Goal: Information Seeking & Learning: Find specific fact

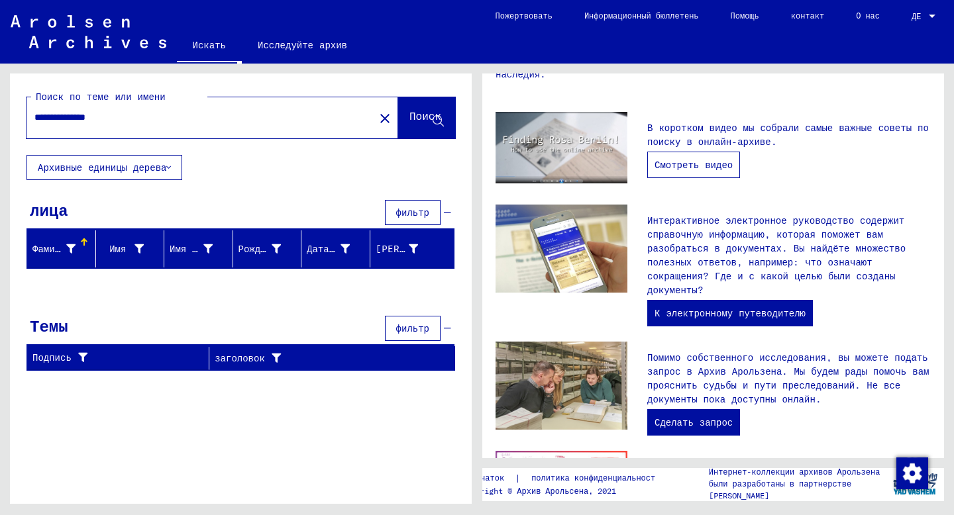
scroll to position [249, 0]
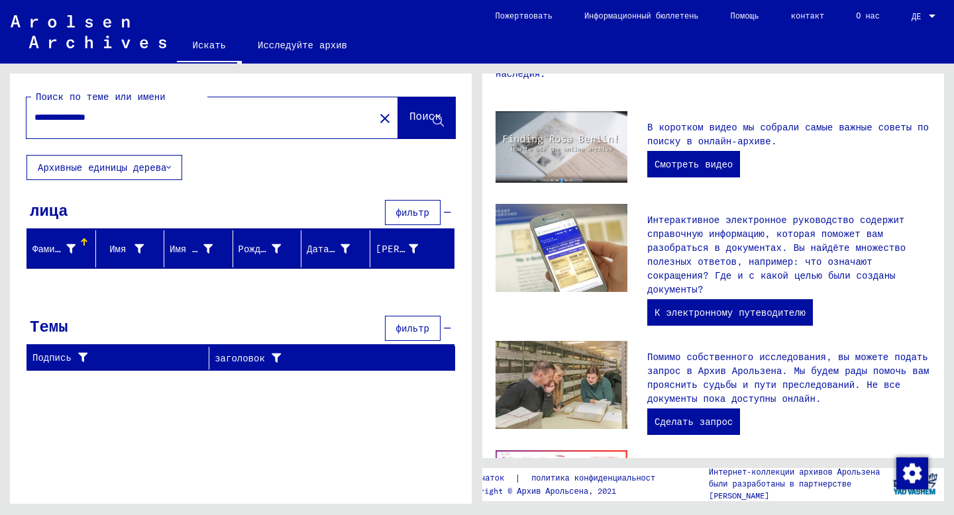
click at [137, 113] on input "**********" at bounding box center [196, 118] width 324 height 14
click at [128, 165] on font "Архивные единицы дерева" at bounding box center [102, 168] width 128 height 12
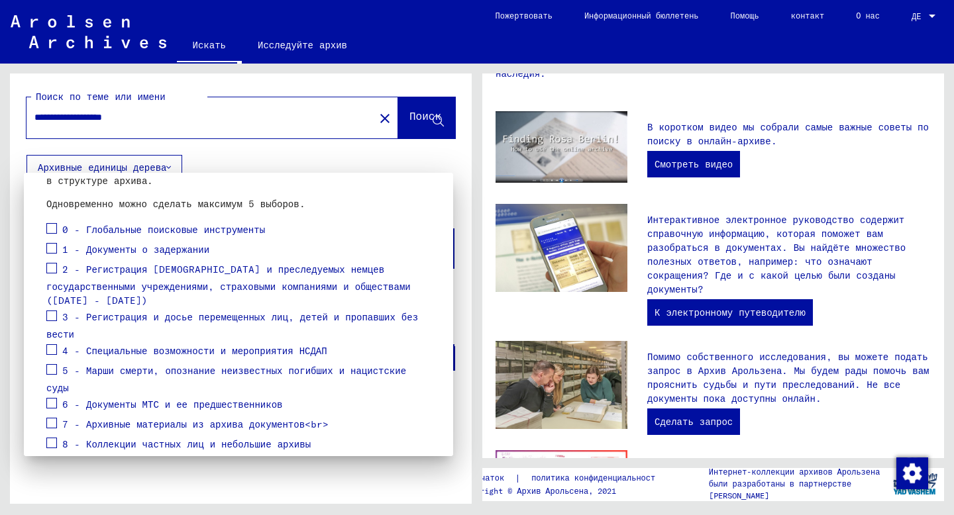
scroll to position [117, 0]
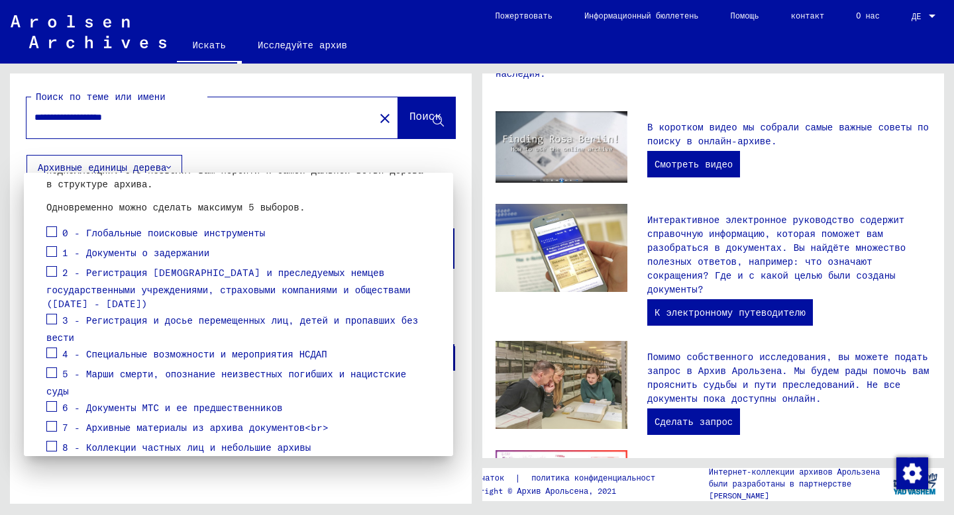
click at [181, 421] on font "7 - Архивные материалы из архива документов<br>" at bounding box center [195, 427] width 266 height 12
click at [52, 421] on span at bounding box center [51, 426] width 11 height 11
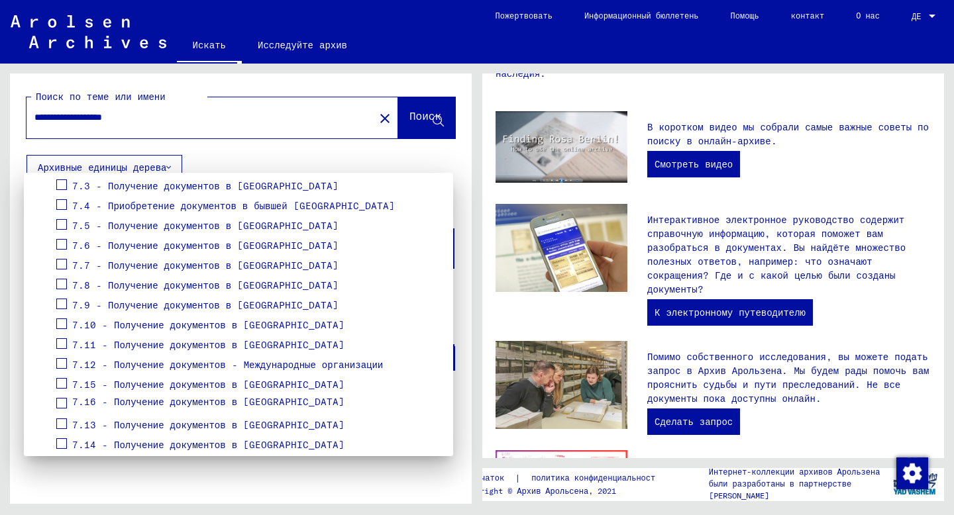
scroll to position [440, 0]
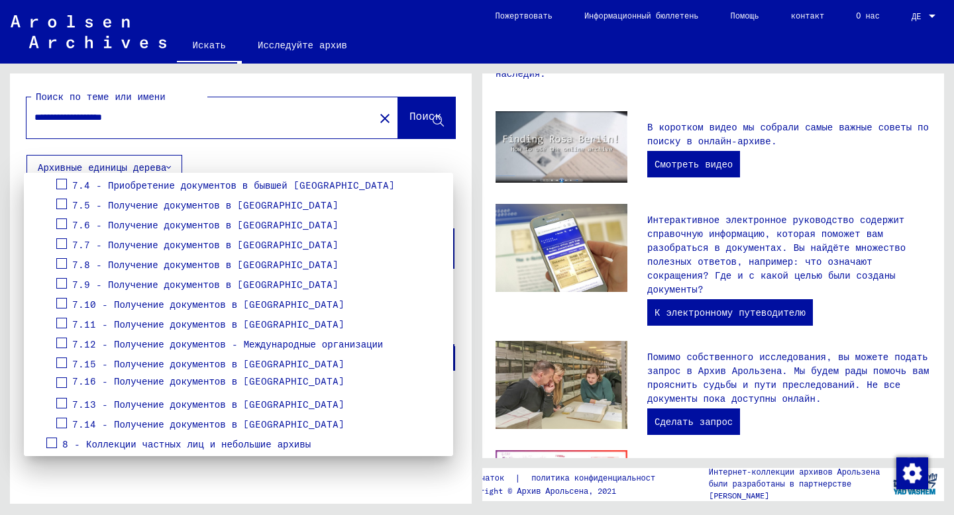
click at [307, 465] on div at bounding box center [477, 257] width 954 height 515
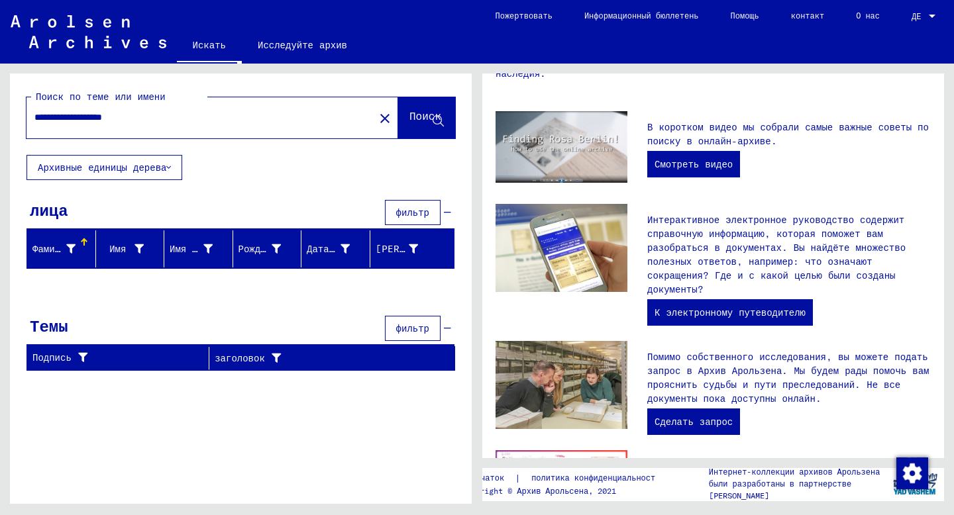
type input "**********"
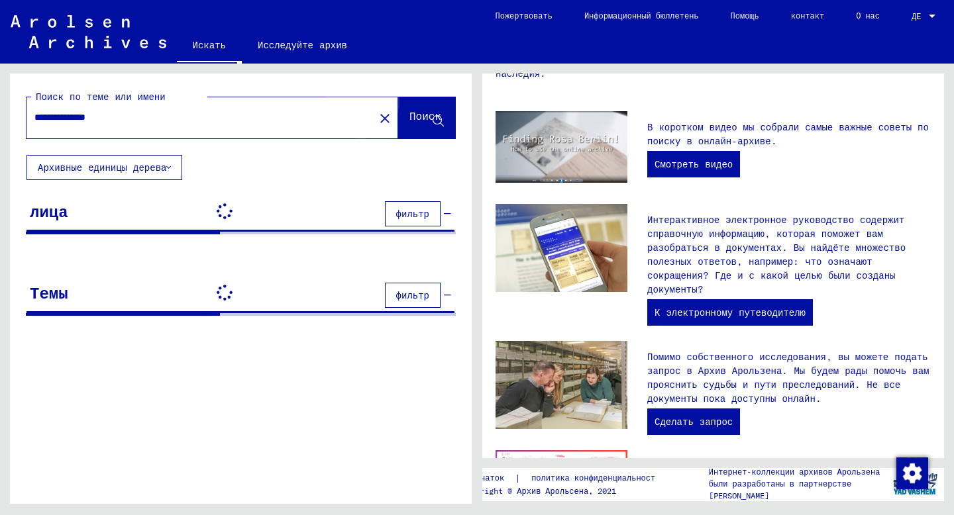
click at [409, 117] on font "Поиск" at bounding box center [425, 115] width 32 height 13
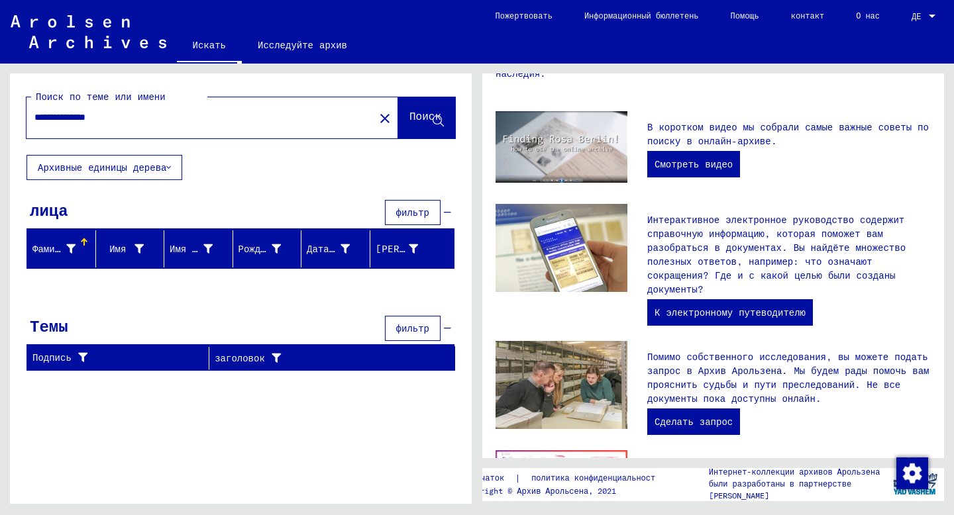
click at [409, 117] on font "Поиск" at bounding box center [425, 115] width 32 height 13
click at [418, 115] on font "Поиск" at bounding box center [425, 115] width 32 height 13
